Goal: Obtain resource: Download file/media

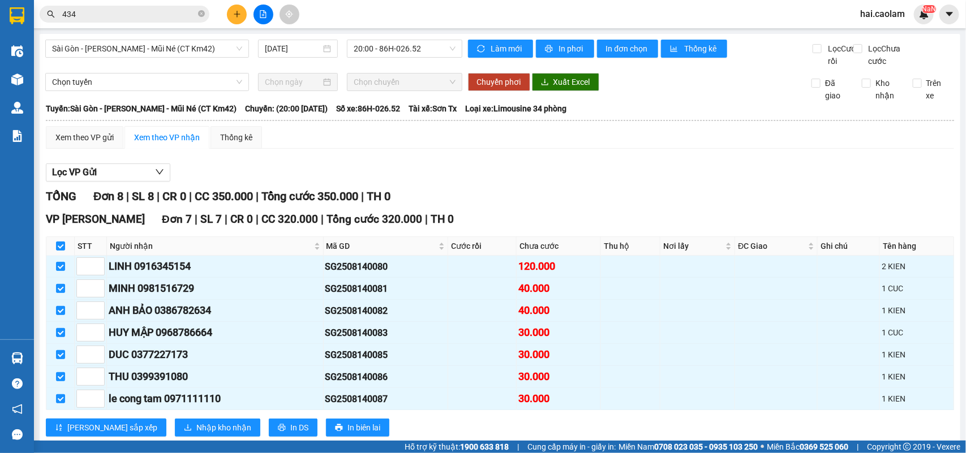
scroll to position [153, 0]
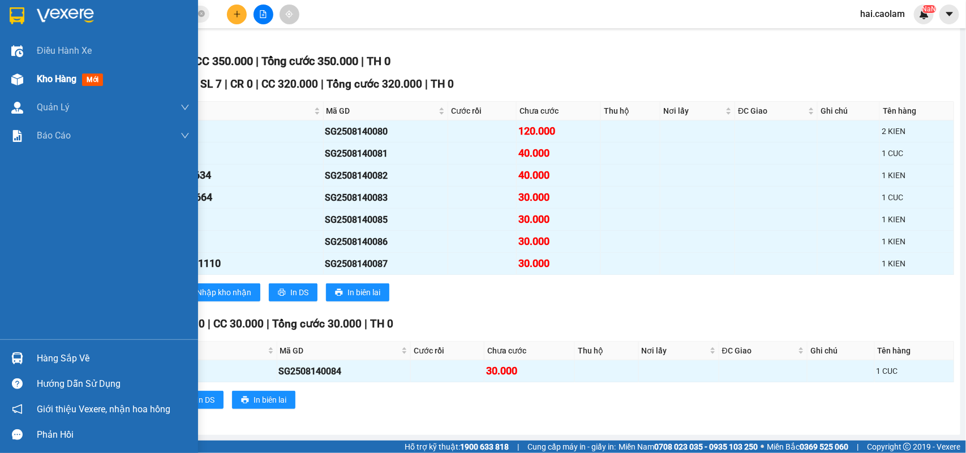
click at [21, 84] on img at bounding box center [17, 80] width 12 height 12
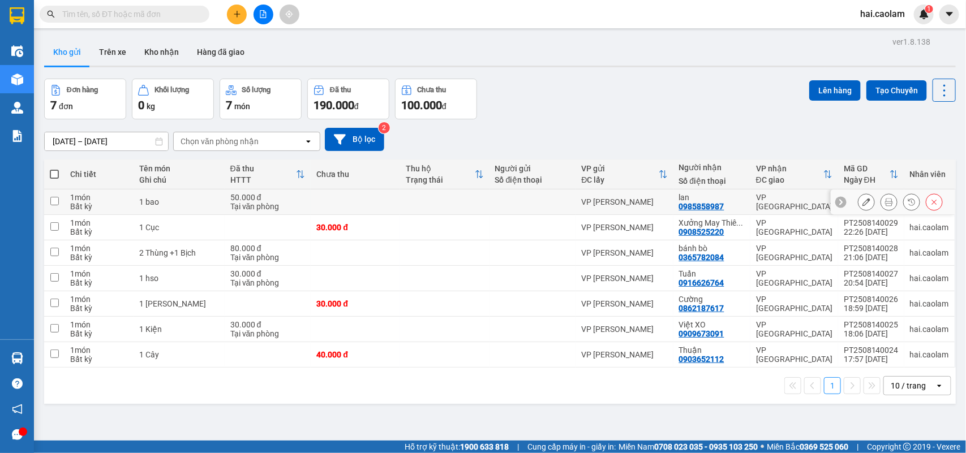
click at [885, 199] on icon at bounding box center [889, 202] width 8 height 8
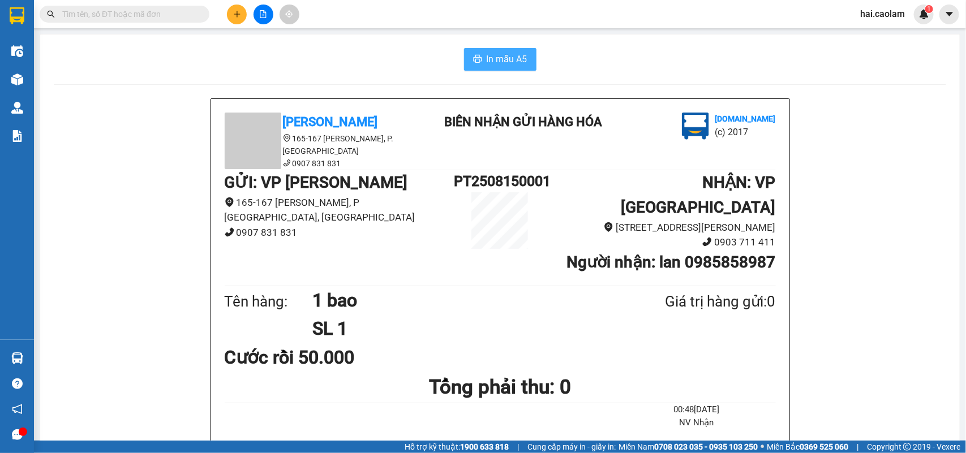
click at [488, 66] on span "In mẫu A5" at bounding box center [507, 59] width 41 height 14
